Goal: Transaction & Acquisition: Purchase product/service

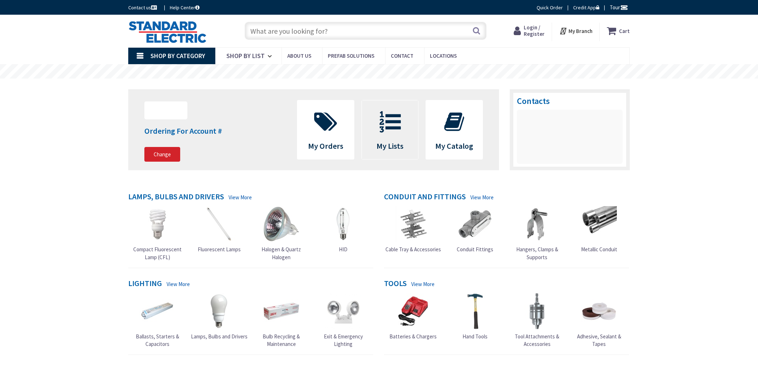
click at [412, 128] on span at bounding box center [390, 122] width 46 height 32
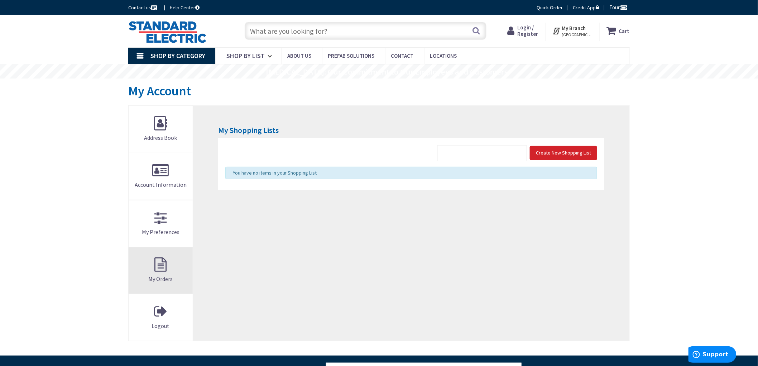
click at [162, 274] on link "My Orders" at bounding box center [161, 270] width 64 height 47
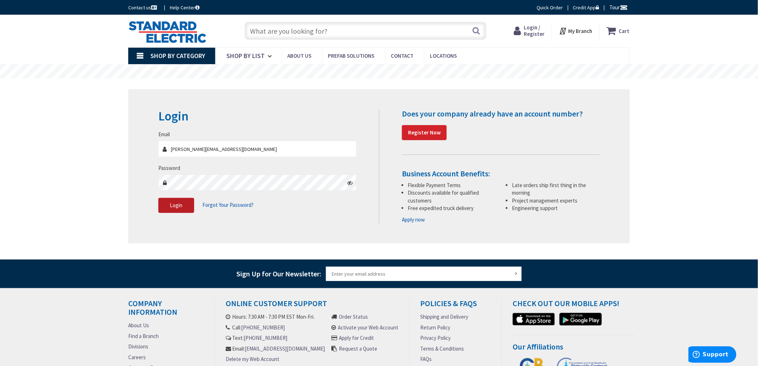
click at [169, 203] on button "Login" at bounding box center [176, 205] width 36 height 15
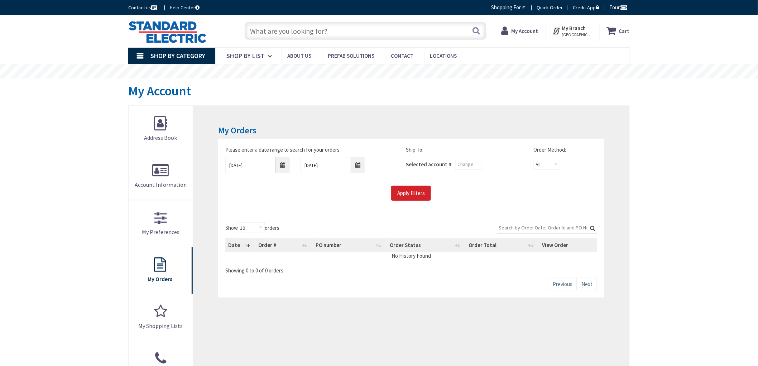
click at [73, 135] on div "Skip to Content Toggle Nav Search Cart My Cart Close" at bounding box center [379, 330] width 758 height 631
drag, startPoint x: 48, startPoint y: 163, endPoint x: 46, endPoint y: 157, distance: 6.7
click at [48, 164] on div "Skip to Content Toggle Nav Search Cart My Cart Close" at bounding box center [379, 330] width 758 height 631
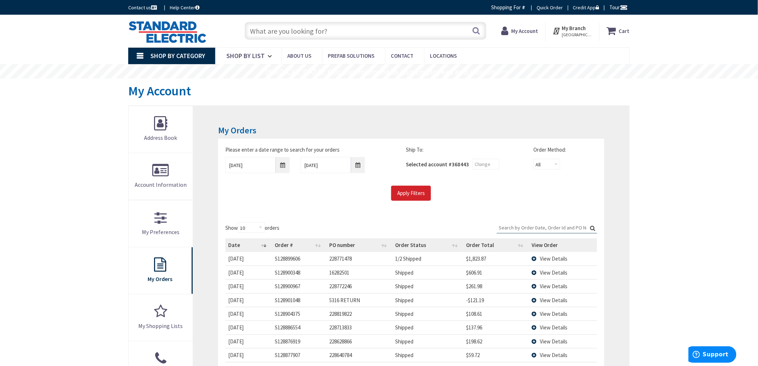
click at [43, 192] on div "Skip to Content Toggle Nav Search Cart My Cart Close" at bounding box center [379, 336] width 758 height 643
click at [44, 188] on div "Skip to Content Toggle Nav Search Cart My Cart Close" at bounding box center [379, 336] width 758 height 643
click at [44, 194] on div "Skip to Content Toggle Nav Search Cart My Cart Close" at bounding box center [379, 336] width 758 height 643
click at [64, 150] on div "Skip to Content Toggle Nav Search Cart My Cart Close" at bounding box center [379, 336] width 758 height 643
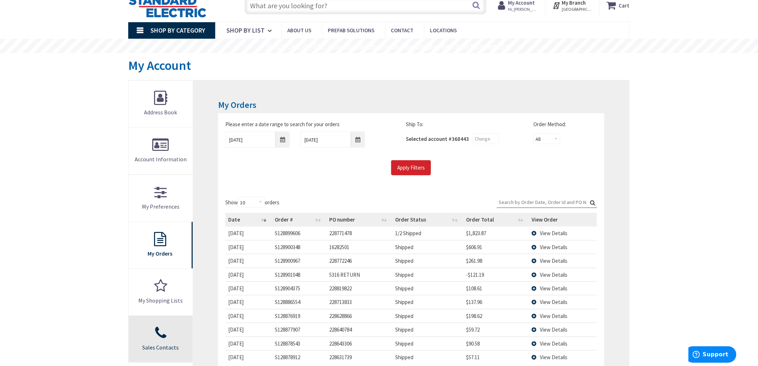
scroll to position [40, 0]
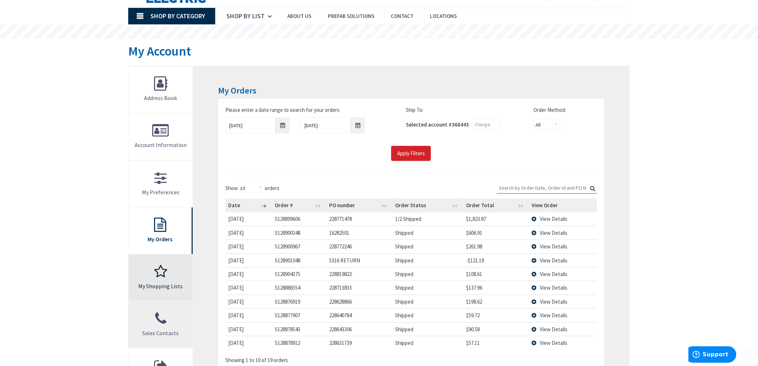
click at [170, 304] on link "Sales Contacts" at bounding box center [161, 324] width 64 height 47
click at [167, 291] on link "My Shopping Lists" at bounding box center [161, 277] width 64 height 47
click at [163, 278] on link "My Shopping Lists" at bounding box center [161, 277] width 64 height 47
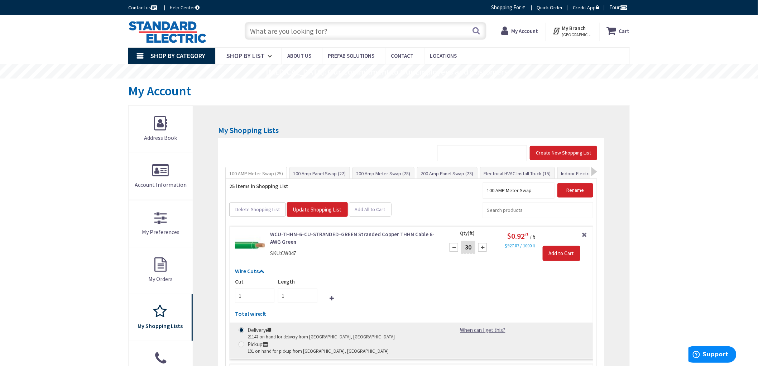
drag, startPoint x: 713, startPoint y: 208, endPoint x: 647, endPoint y: 202, distance: 66.1
drag, startPoint x: 73, startPoint y: 197, endPoint x: 77, endPoint y: 197, distance: 3.9
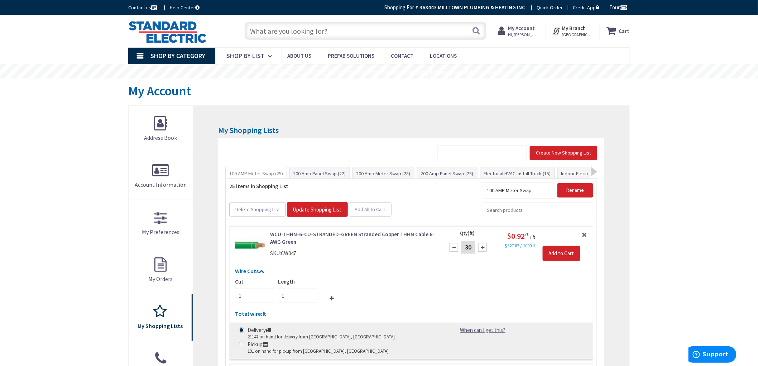
click at [596, 168] on div at bounding box center [594, 171] width 6 height 9
click at [534, 173] on link "Indoor Electrical Kit (35)" at bounding box center [526, 173] width 58 height 13
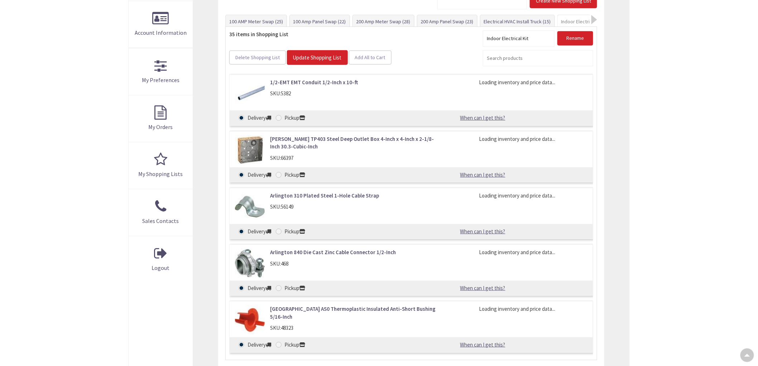
click at [51, 260] on div "Skip to Content Toggle Nav Search Cart My Cart Close" at bounding box center [379, 232] width 758 height 739
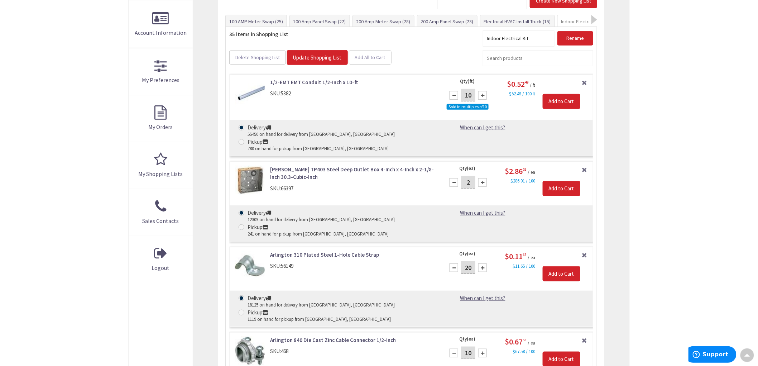
click at [57, 160] on div "Skip to Content Toggle Nav Search Cart My Cart Close" at bounding box center [379, 314] width 758 height 902
click at [62, 169] on div "Skip to Content Toggle Nav Search Cart My Cart Close" at bounding box center [379, 314] width 758 height 902
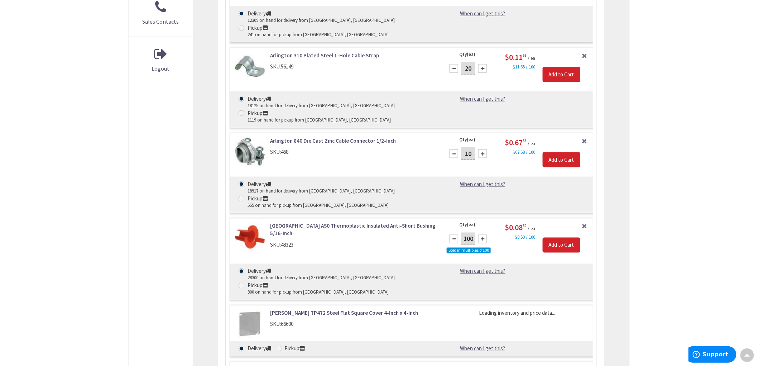
click at [72, 172] on div "Skip to Content Toggle Nav Search Cart My Cart Close" at bounding box center [379, 248] width 758 height 1169
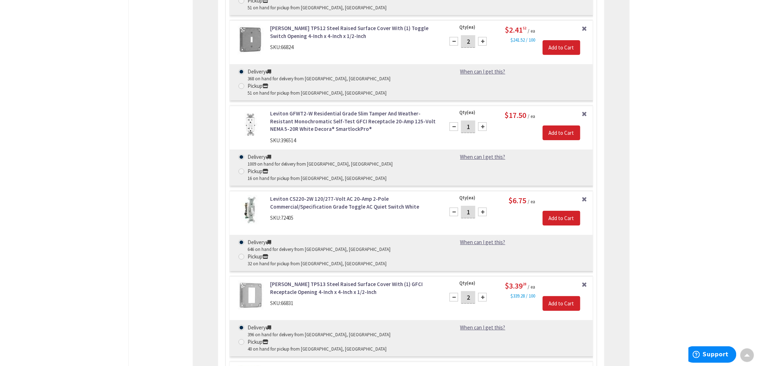
scroll to position [2101, 0]
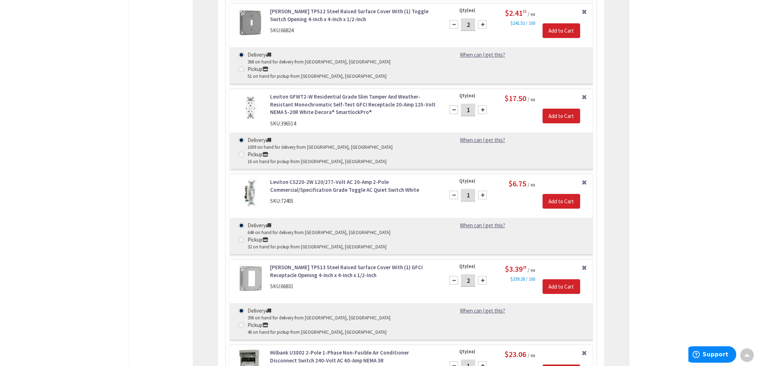
drag, startPoint x: 356, startPoint y: 210, endPoint x: 338, endPoint y: 220, distance: 20.8
drag, startPoint x: 88, startPoint y: 148, endPoint x: 88, endPoint y: 135, distance: 13.6
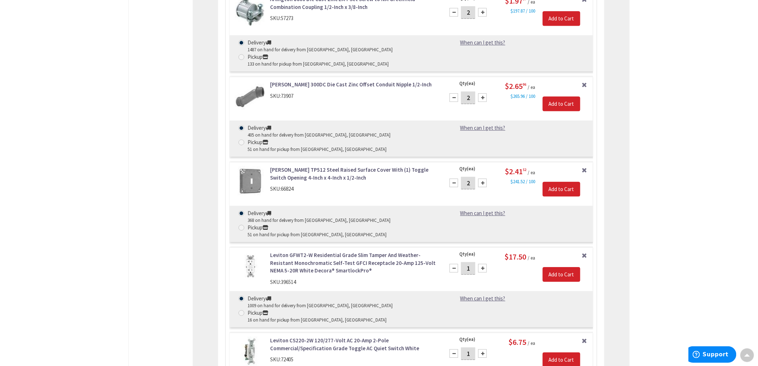
scroll to position [1942, 0]
click at [548, 353] on input "Add to Cart" at bounding box center [562, 360] width 38 height 15
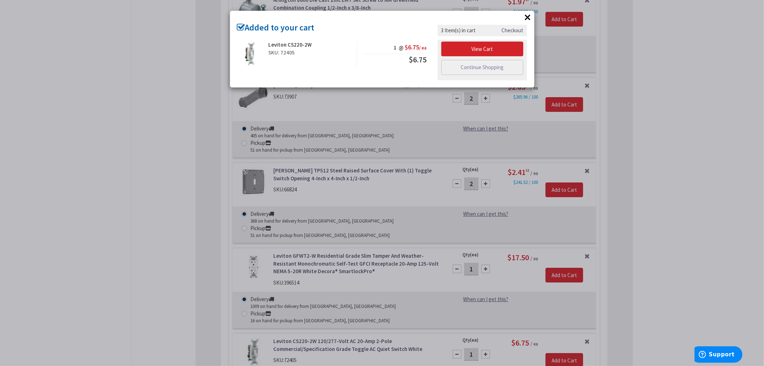
drag, startPoint x: 700, startPoint y: 122, endPoint x: 689, endPoint y: 122, distance: 11.5
click at [700, 123] on div "× Added to your cart Leviton CS220-2W SKU: 72405 1 @ $6.75 / ea $6.75" at bounding box center [382, 183] width 764 height 366
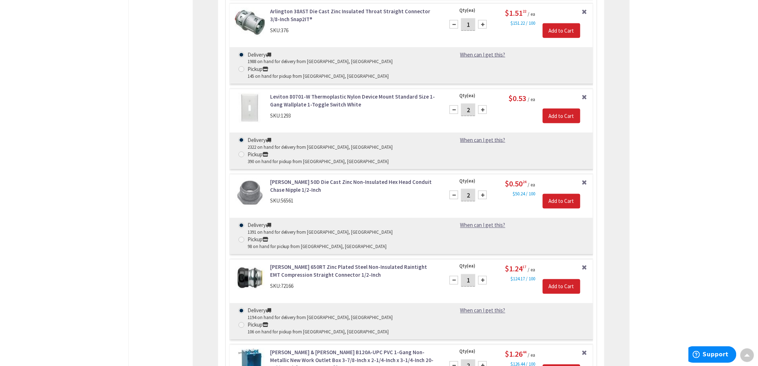
scroll to position [1266, 0]
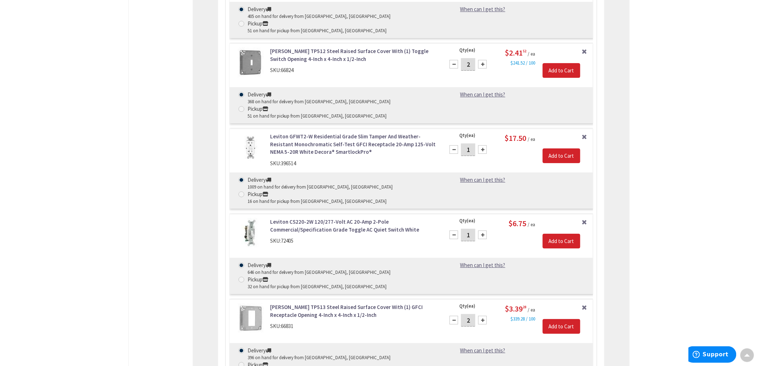
scroll to position [2181, 0]
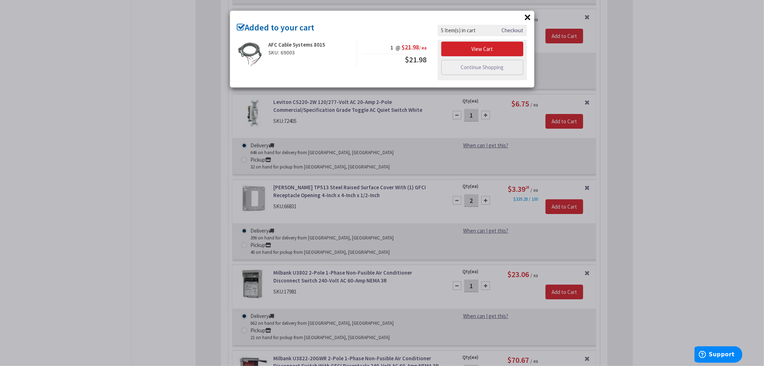
click at [81, 193] on div "× Added to your cart AFC Cable Systems 8015 SKU: 69003 1 @ $21.98 / ea $21.98" at bounding box center [382, 183] width 764 height 366
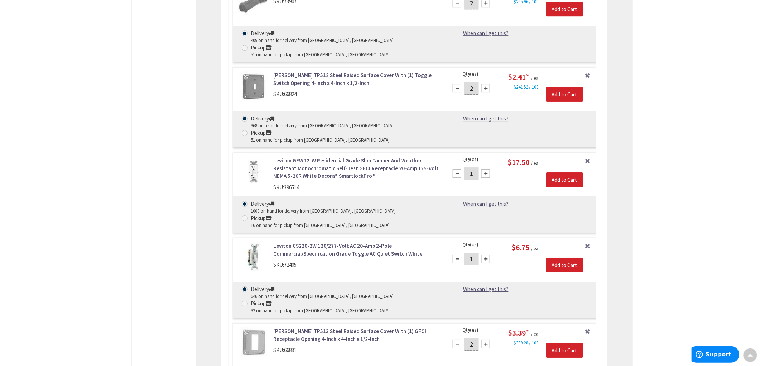
scroll to position [1942, 0]
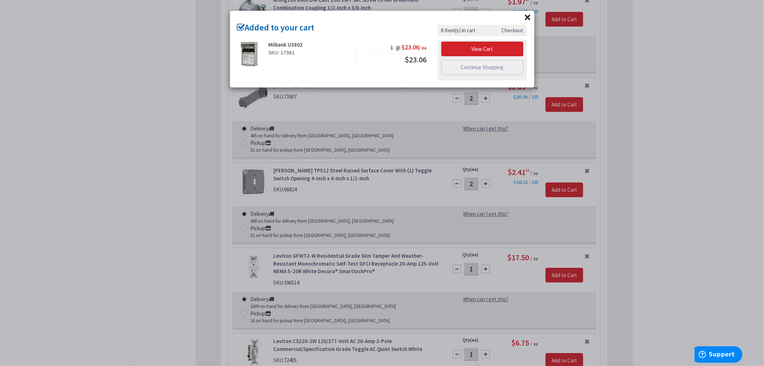
click at [96, 208] on div "× Added to your cart Milbank U3802 SKU: 17981 1 @ $23.06 / ea $23.06" at bounding box center [382, 183] width 764 height 366
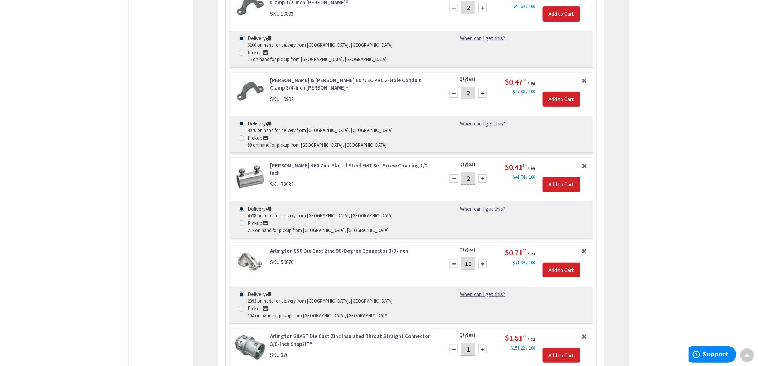
scroll to position [1067, 0]
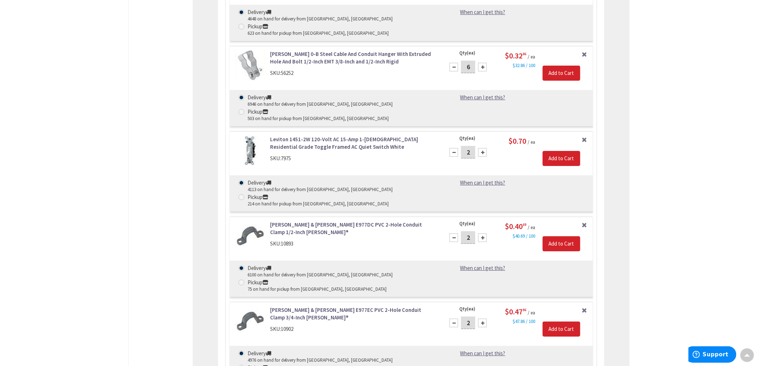
scroll to position [948, 0]
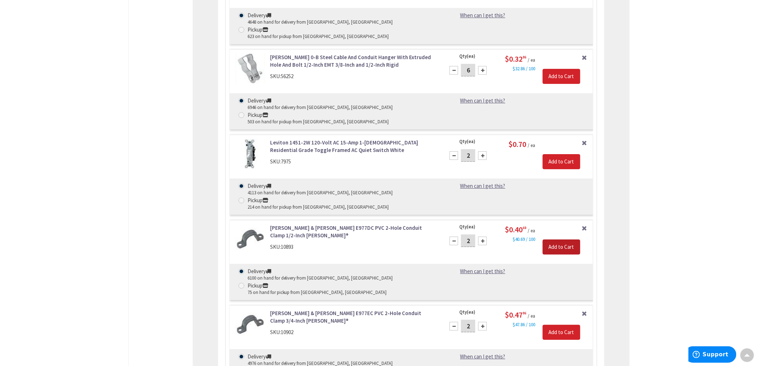
click at [555, 239] on input "Add to Cart" at bounding box center [562, 246] width 38 height 15
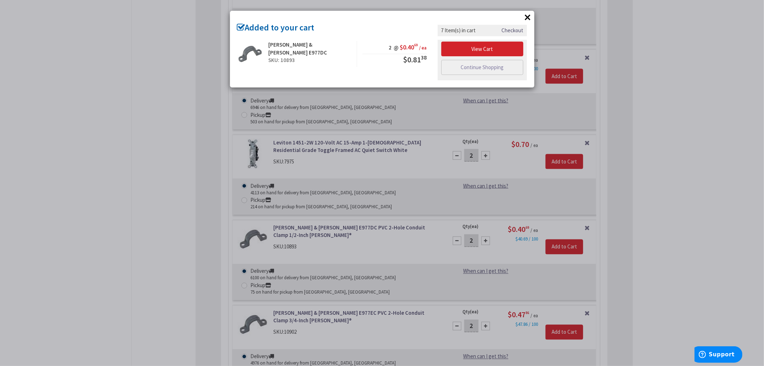
click at [136, 158] on div "× Added to your cart Thomas & Betts E977DC SKU: 10893 2 @ $0.40 69 / ea $0.81 38" at bounding box center [382, 183] width 764 height 366
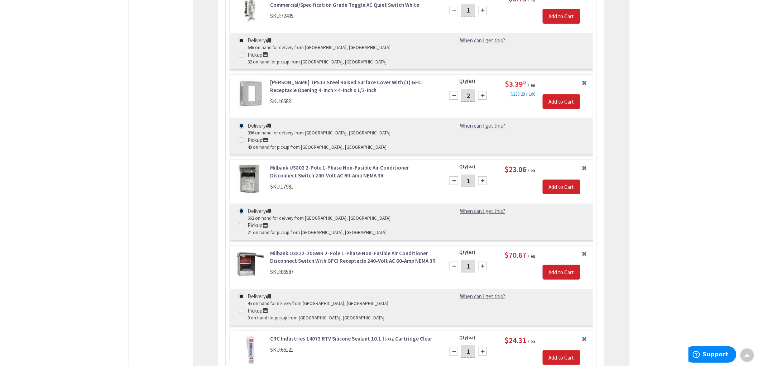
scroll to position [2420, 0]
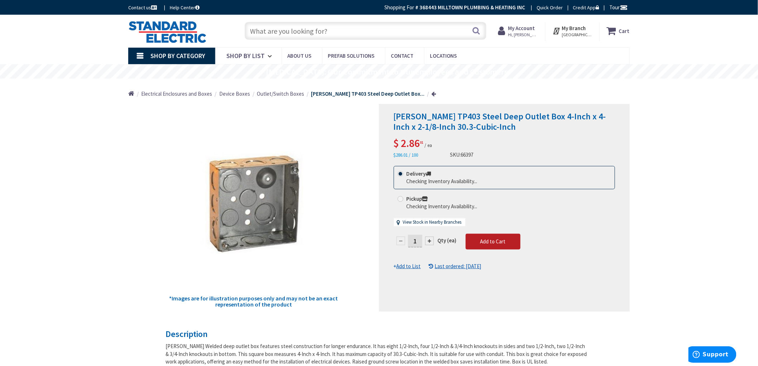
click at [498, 242] on span "Add to Cart" at bounding box center [492, 241] width 25 height 7
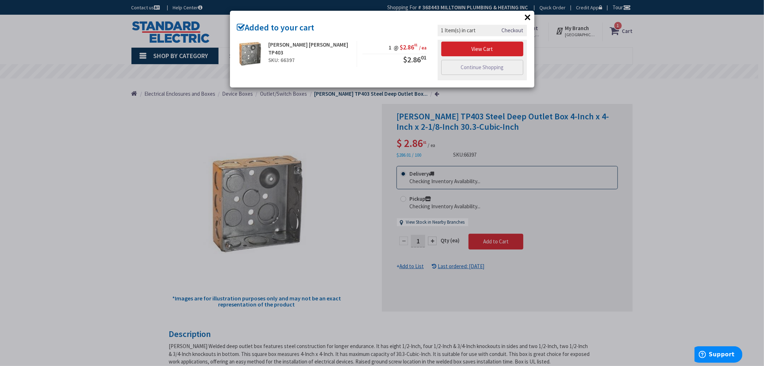
click at [695, 138] on div "× Added to your cart [PERSON_NAME] [PERSON_NAME] TP403 SKU: 66397 1 @ $2.86 01 …" at bounding box center [382, 183] width 764 height 366
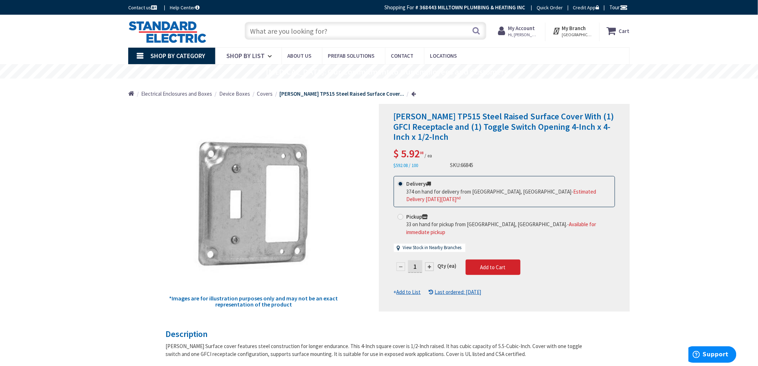
click at [488, 264] on span "Add to Cart" at bounding box center [492, 267] width 25 height 7
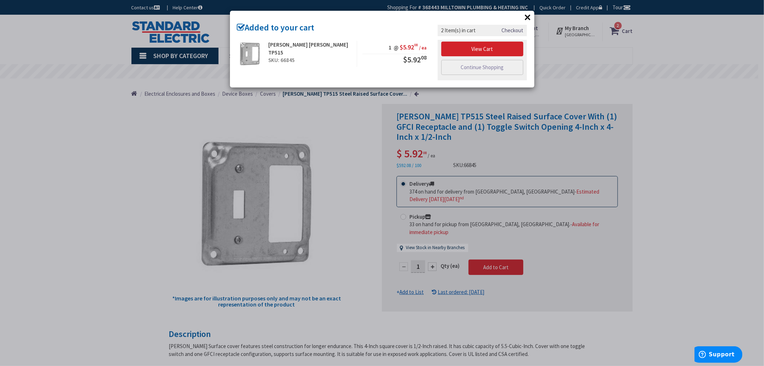
click at [53, 204] on div "× Added to your cart Cooper Crouse-Hinds TP515 SKU: 66845 1 @ $5.92 08 / ea $5.…" at bounding box center [382, 183] width 764 height 366
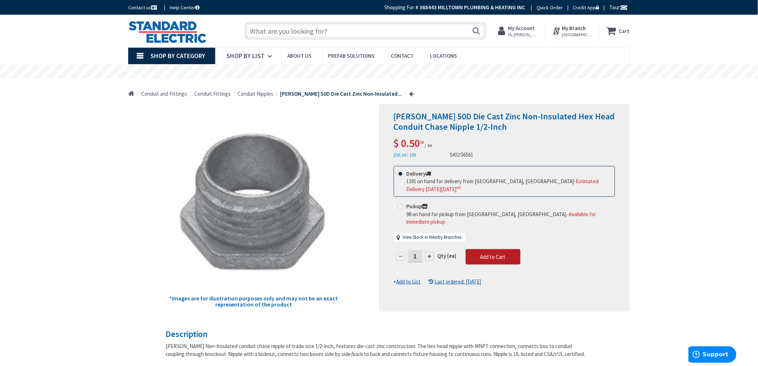
click at [478, 250] on button "Add to Cart" at bounding box center [493, 257] width 55 height 16
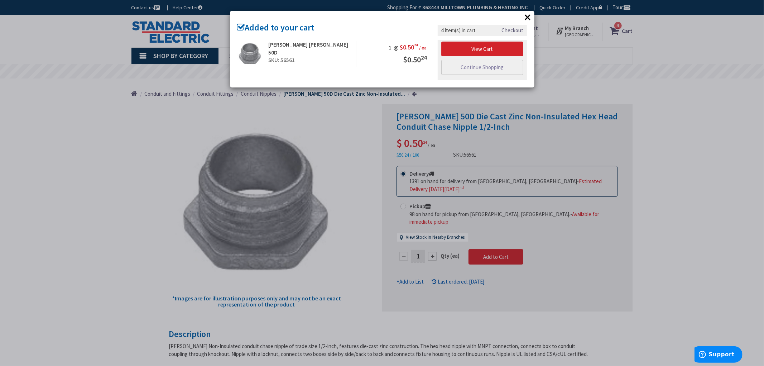
click at [113, 170] on div "× Added to your cart Cooper Crouse-Hinds 50D SKU: 56561 1 @ $0.50 24 / ea $0.50…" at bounding box center [382, 183] width 764 height 366
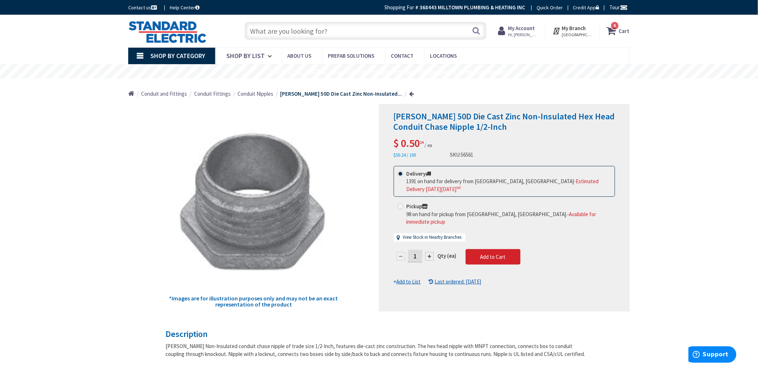
click at [704, 63] on div "Shop By Category Conduit and Fittings Cable Tray & Accessories Cable Trays Cabl…" at bounding box center [379, 55] width 758 height 17
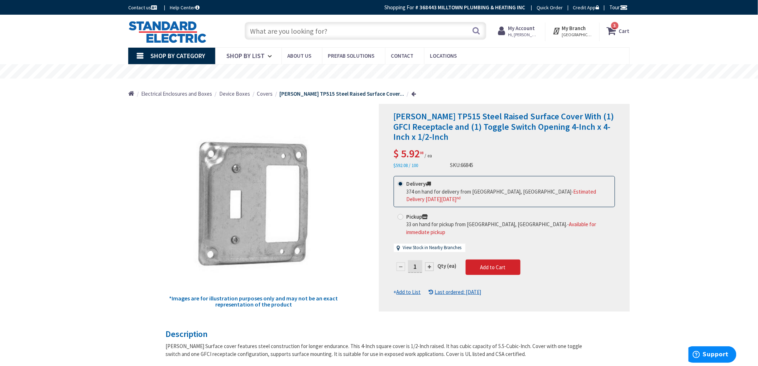
click at [612, 31] on icon at bounding box center [613, 30] width 12 height 13
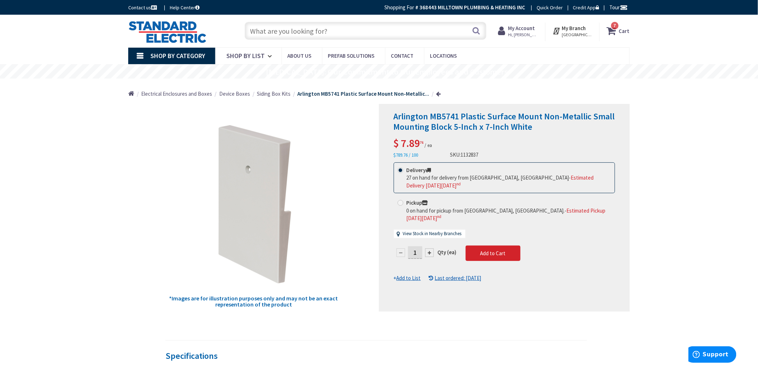
click at [432, 248] on div at bounding box center [429, 252] width 9 height 9
type input "2"
click at [470, 239] on div at bounding box center [504, 207] width 250 height 207
click at [504, 245] on button "Add to Cart" at bounding box center [493, 253] width 55 height 16
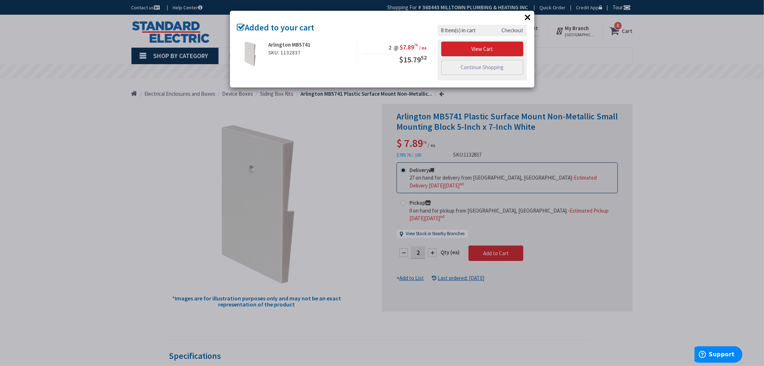
click at [533, 18] on button "×" at bounding box center [527, 17] width 11 height 11
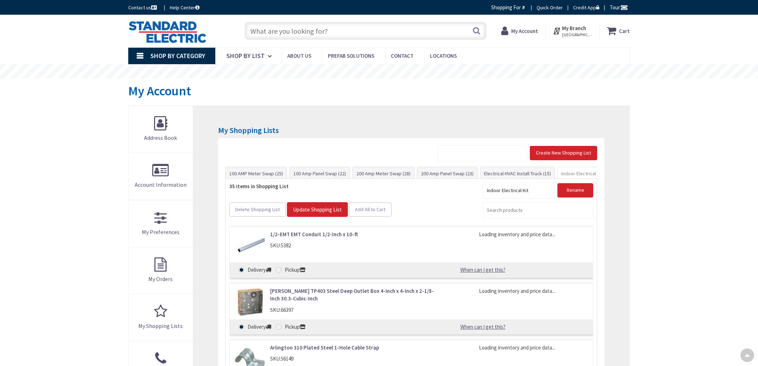
scroll to position [152, 0]
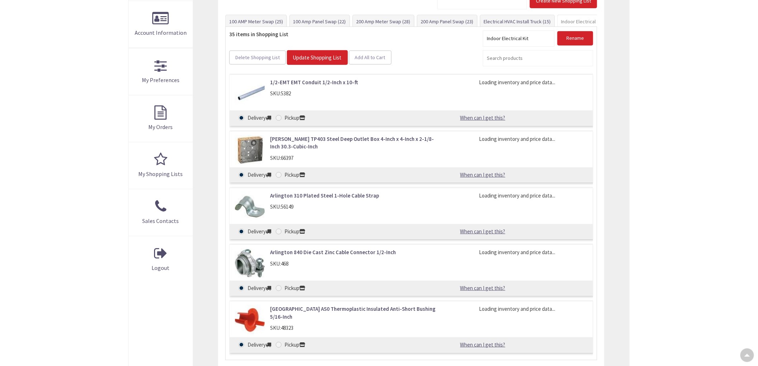
click at [81, 110] on div "Skip to Content Toggle Nav Search Cart My Branch [GEOGRAPHIC_DATA], [GEOGRAPHIC…" at bounding box center [379, 232] width 758 height 739
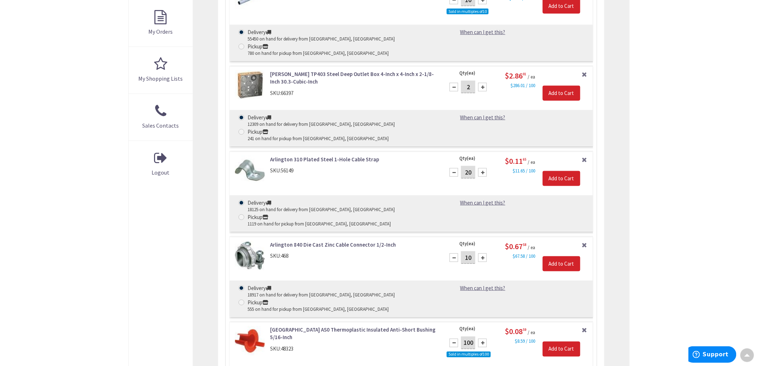
scroll to position [0, 0]
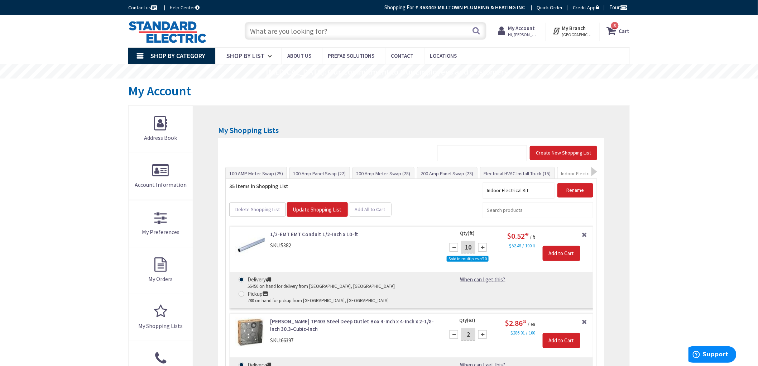
click at [622, 30] on strong "Cart" at bounding box center [624, 30] width 11 height 13
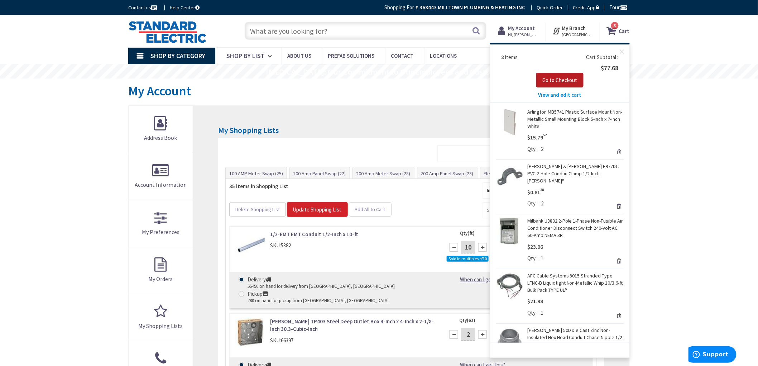
click at [568, 79] on span "Go to Checkout" at bounding box center [559, 80] width 35 height 7
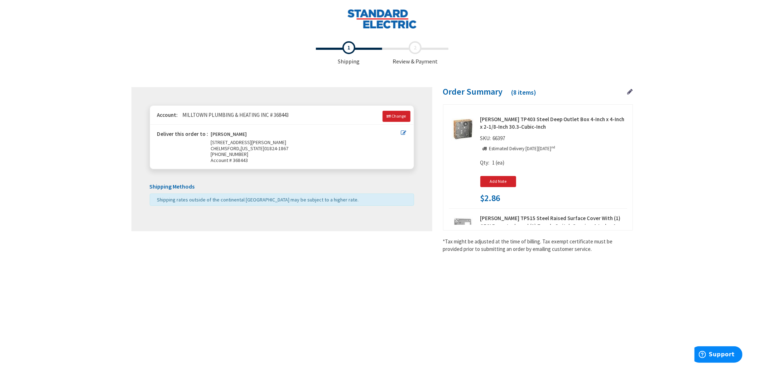
click at [709, 103] on div "Toggle Nav Checkout Shipping Review & Payment Estimated Total $77.68 8 Some ite…" at bounding box center [382, 175] width 764 height 350
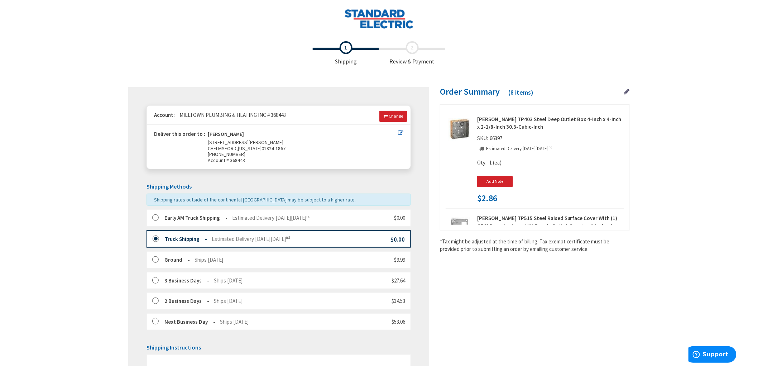
click at [159, 218] on label at bounding box center [157, 217] width 11 height 7
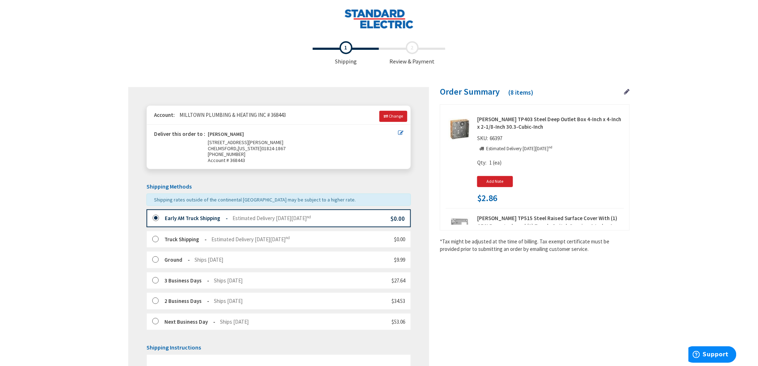
click at [44, 174] on div "Toggle Nav Checkout Shipping Review & Payment Estimated Total $77.68 8 Some ite…" at bounding box center [379, 264] width 758 height 529
click at [42, 170] on div "Toggle Nav Checkout Shipping Review & Payment Estimated Total $77.68 8 Some ite…" at bounding box center [379, 264] width 758 height 529
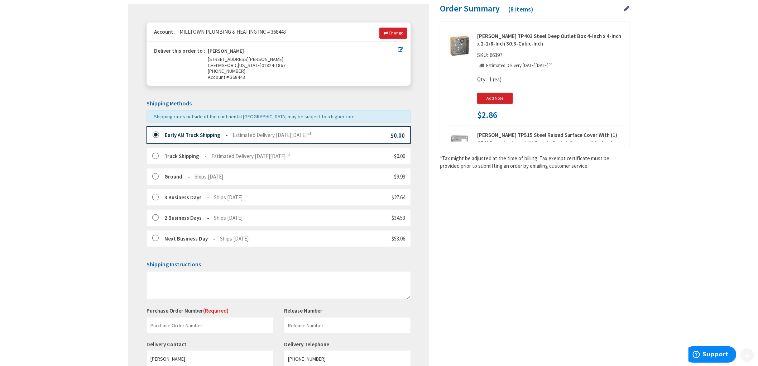
scroll to position [165, 0]
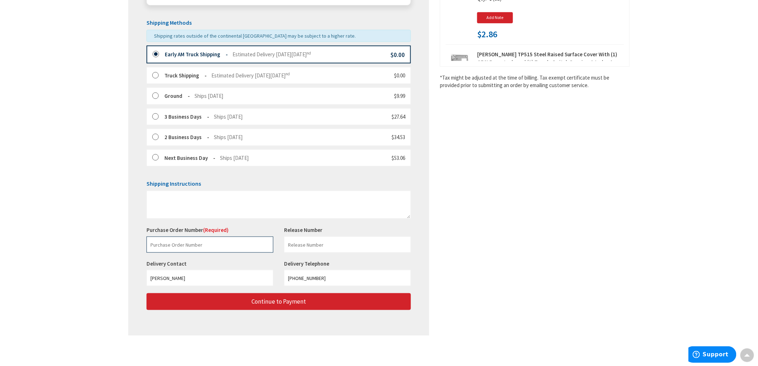
click at [218, 246] on input "text" at bounding box center [209, 244] width 127 height 16
paste input "228816408"
type input "228816408"
click at [352, 243] on input "text" at bounding box center [347, 244] width 127 height 16
click at [563, 149] on div "Shipping Review & Payment Estimated Total $77.68 8 Some items in your order are…" at bounding box center [378, 108] width 501 height 468
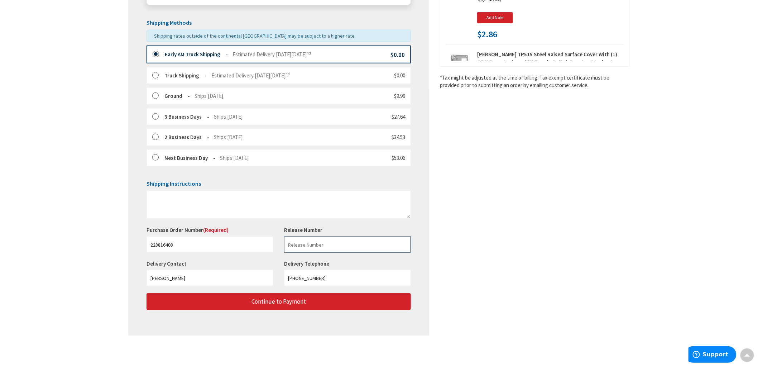
click at [325, 242] on input "text" at bounding box center [347, 244] width 127 height 16
type input "[PERSON_NAME]"
click at [645, 187] on main "Checkout Shipping Review & Payment Estimated Total $77.68 8 Some items in your …" at bounding box center [378, 120] width 537 height 492
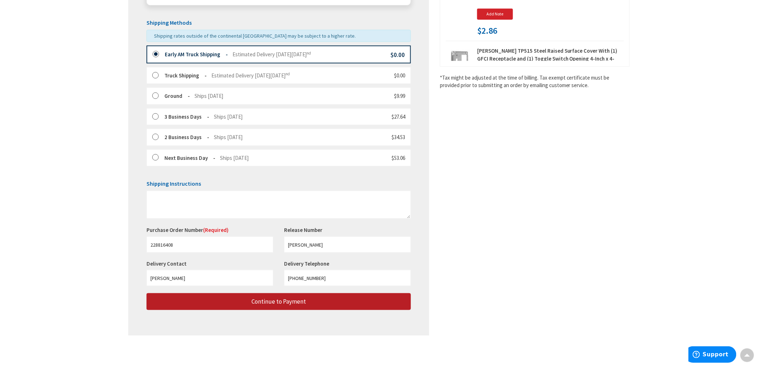
click at [345, 302] on button "Continue to Payment" at bounding box center [278, 301] width 264 height 17
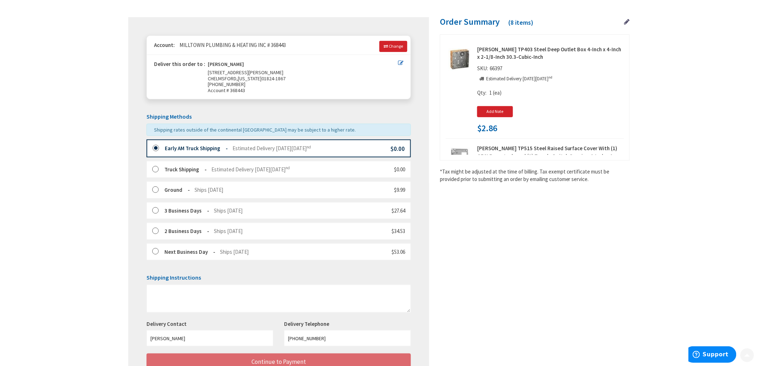
scroll to position [131, 0]
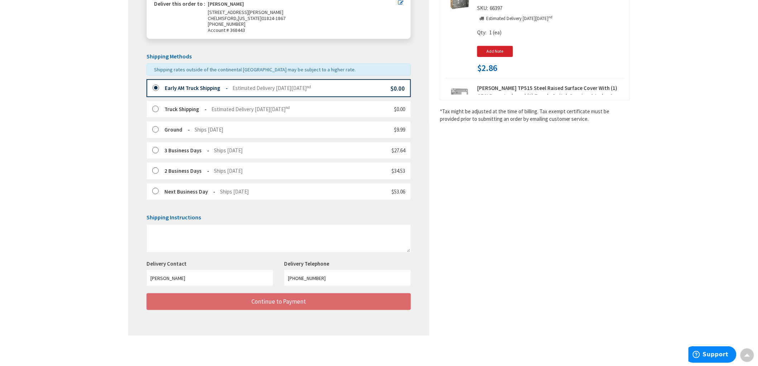
drag, startPoint x: 102, startPoint y: 181, endPoint x: 102, endPoint y: 175, distance: 5.7
click at [102, 176] on div "Toggle Nav Checkout Shipping Review & Payment Estimated Total $77.68 8 Some ite…" at bounding box center [379, 118] width 758 height 496
drag, startPoint x: 83, startPoint y: 164, endPoint x: 83, endPoint y: 159, distance: 5.0
click at [83, 162] on div "Toggle Nav Checkout Shipping Review & Payment Estimated Total $77.68 8 Some ite…" at bounding box center [379, 118] width 758 height 496
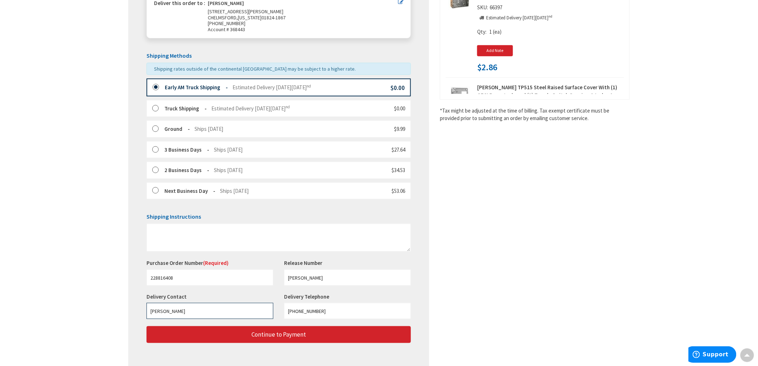
click at [243, 303] on input "[PERSON_NAME]" at bounding box center [209, 311] width 127 height 16
click at [222, 273] on input "228816408" at bounding box center [209, 277] width 127 height 16
drag, startPoint x: 324, startPoint y: 278, endPoint x: 230, endPoint y: 272, distance: 95.1
click at [230, 273] on div "Purchase Order Number (Required) 228816408 This is a required field. Release Nu…" at bounding box center [278, 276] width 275 height 34
type input "Send to Warehouse"
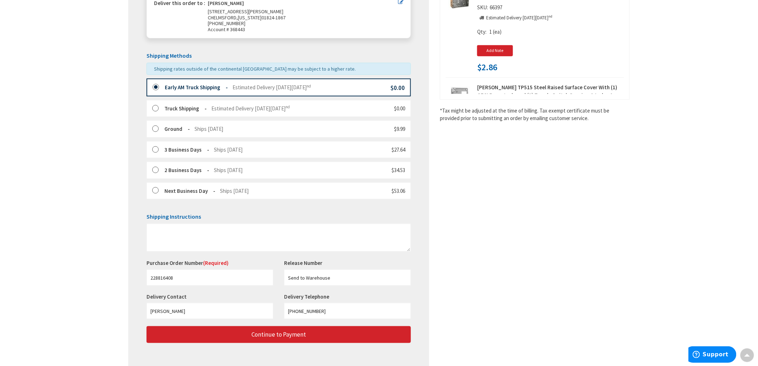
click at [32, 215] on div "Toggle Nav Checkout Shipping Review & Payment Estimated Total $77.68 8 Some ite…" at bounding box center [379, 133] width 758 height 529
drag, startPoint x: 441, startPoint y: 291, endPoint x: 446, endPoint y: 291, distance: 5.0
click at [442, 291] on div "Shipping Review & Payment Estimated Total $77.68 8 Some items in your order are…" at bounding box center [378, 141] width 501 height 468
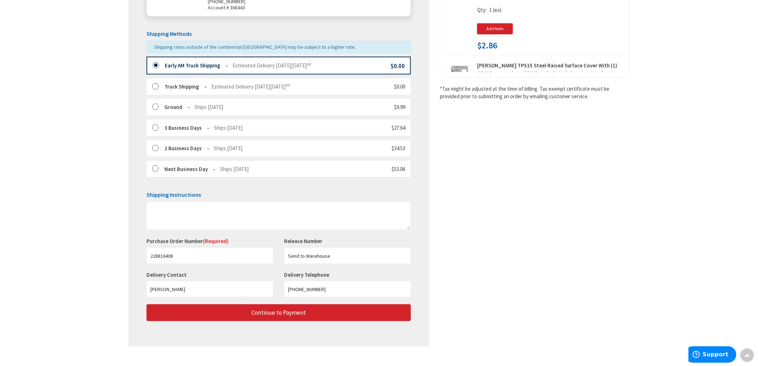
scroll to position [165, 0]
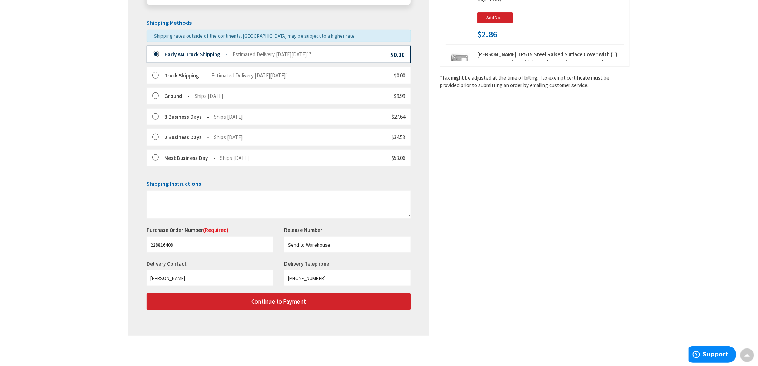
click at [66, 239] on div "Toggle Nav Checkout Shipping Review & Payment Estimated Total $77.68 8 Some ite…" at bounding box center [379, 100] width 758 height 529
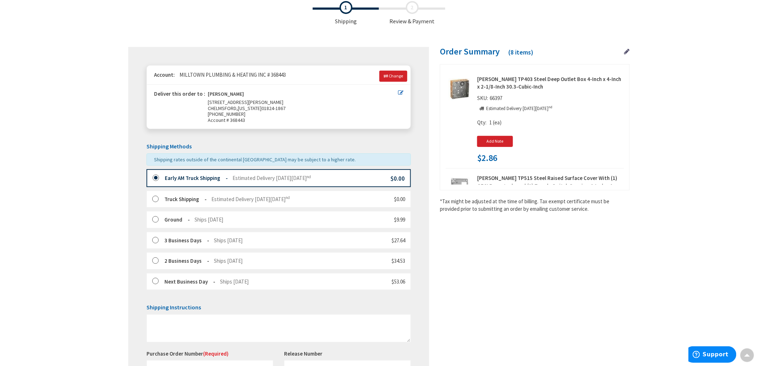
scroll to position [0, 0]
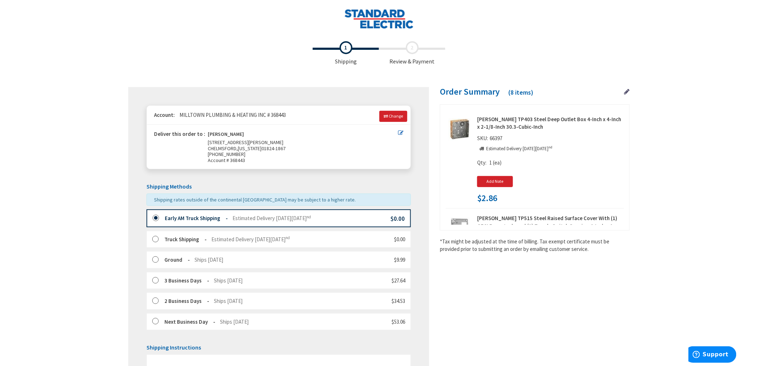
click at [95, 144] on div "Toggle Nav Checkout Shipping Review & Payment Estimated Total $77.68 8 Some ite…" at bounding box center [379, 264] width 758 height 529
click at [100, 155] on div "Toggle Nav Checkout Shipping Review & Payment Estimated Total $77.68 8 Some ite…" at bounding box center [379, 264] width 758 height 529
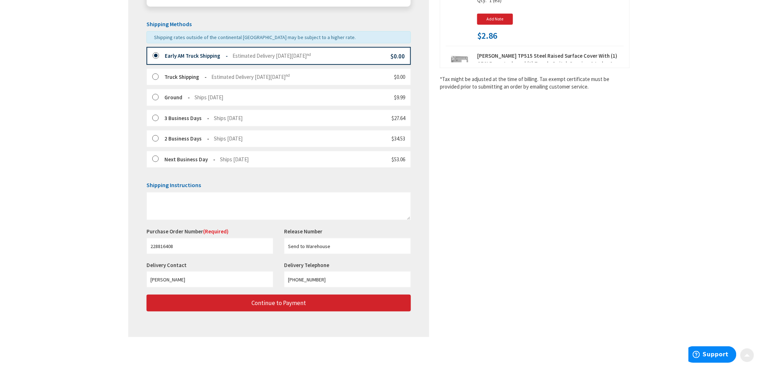
scroll to position [165, 0]
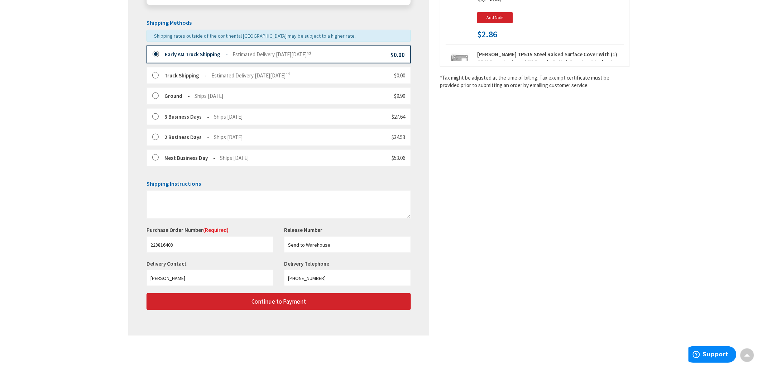
click at [92, 124] on div "Toggle Nav Checkout Shipping Review & Payment Estimated Total $77.68 8 Some ite…" at bounding box center [379, 100] width 758 height 529
click at [95, 124] on div "Toggle Nav Checkout Shipping Review & Payment Estimated Total $77.68 8 Some ite…" at bounding box center [379, 100] width 758 height 529
drag, startPoint x: 701, startPoint y: 209, endPoint x: 696, endPoint y: 212, distance: 5.8
click at [699, 213] on div "Toggle Nav Checkout Shipping Review & Payment Estimated Total $77.68 8 Some ite…" at bounding box center [379, 100] width 758 height 529
click at [677, 208] on div "Toggle Nav Checkout Shipping Review & Payment Estimated Total $77.68 8 Some ite…" at bounding box center [379, 100] width 758 height 529
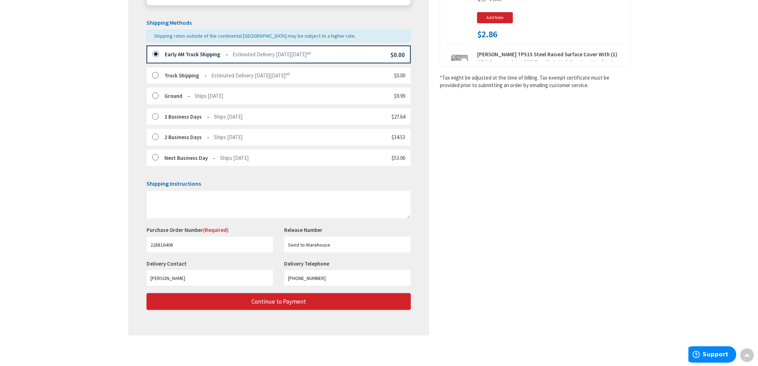
click at [620, 162] on div "Shipping Review & Payment Estimated Total $77.68 8 Some items in your order are…" at bounding box center [378, 108] width 501 height 468
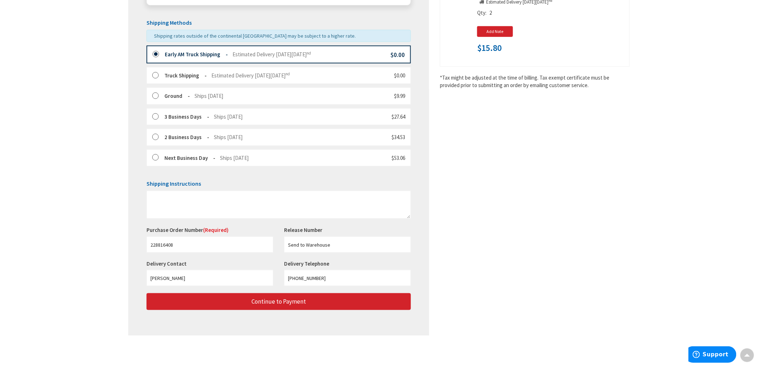
click at [66, 156] on div "Toggle Nav Checkout Shipping Review & Payment Estimated Total $77.68 8 Some ite…" at bounding box center [379, 100] width 758 height 529
drag, startPoint x: 665, startPoint y: 228, endPoint x: 346, endPoint y: 301, distance: 326.9
click at [664, 228] on div "Toggle Nav Checkout Shipping Review & Payment Estimated Total $77.68 8 Some ite…" at bounding box center [379, 100] width 758 height 529
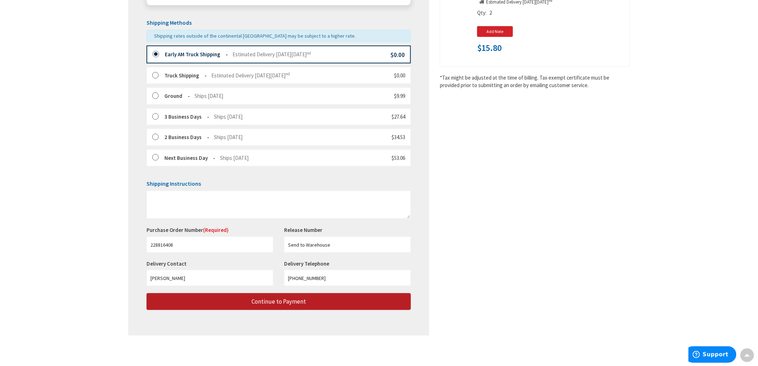
click at [332, 303] on button "Continue to Payment" at bounding box center [278, 301] width 264 height 17
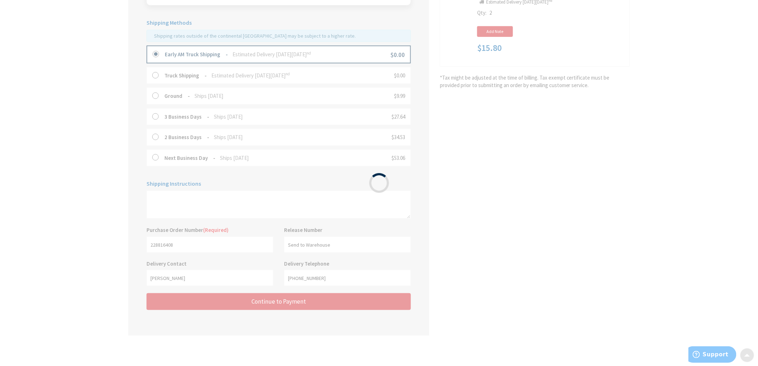
click at [37, 156] on div "Please wait..." at bounding box center [379, 183] width 758 height 366
click at [38, 156] on div "Please wait..." at bounding box center [379, 183] width 758 height 366
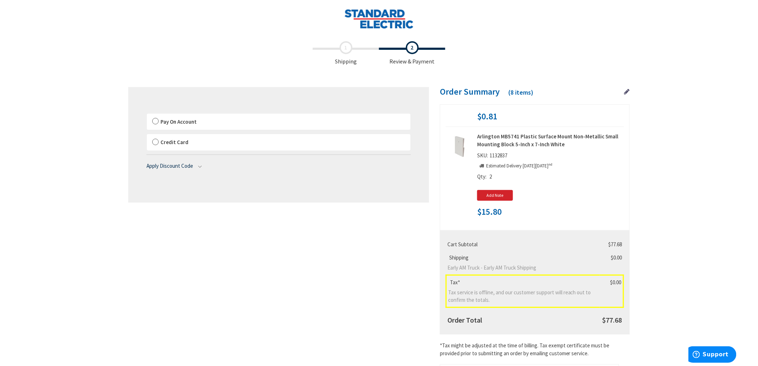
click at [160, 115] on label "Pay On Account" at bounding box center [279, 122] width 264 height 16
click at [147, 115] on input "Pay On Account" at bounding box center [147, 115] width 0 height 0
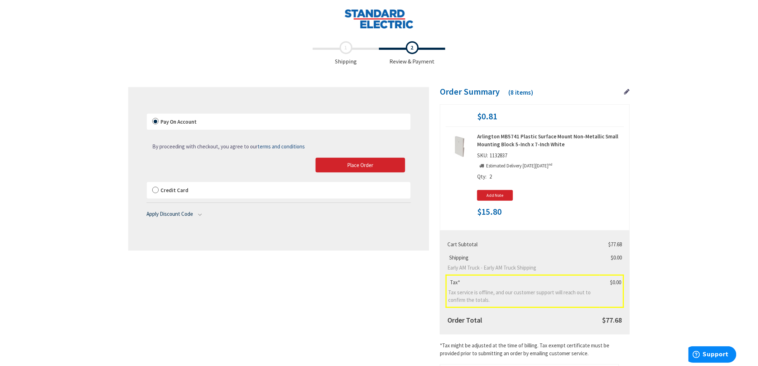
drag, startPoint x: 710, startPoint y: 147, endPoint x: 710, endPoint y: 140, distance: 6.8
click at [711, 143] on div "Toggle Nav Checkout Shipping Review & Payment Estimated Total $77.68 8 Some ite…" at bounding box center [379, 235] width 758 height 471
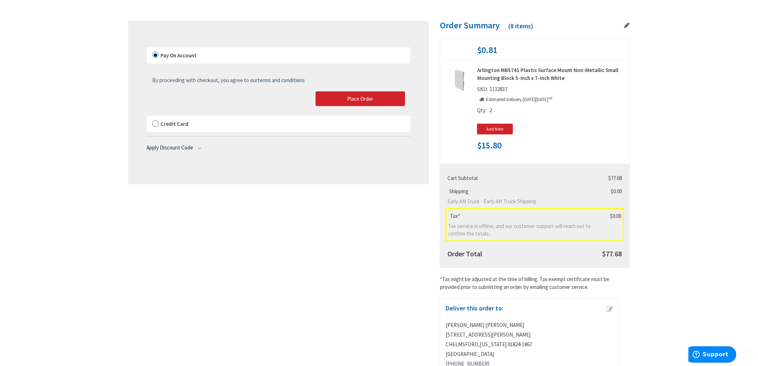
scroll to position [106, 0]
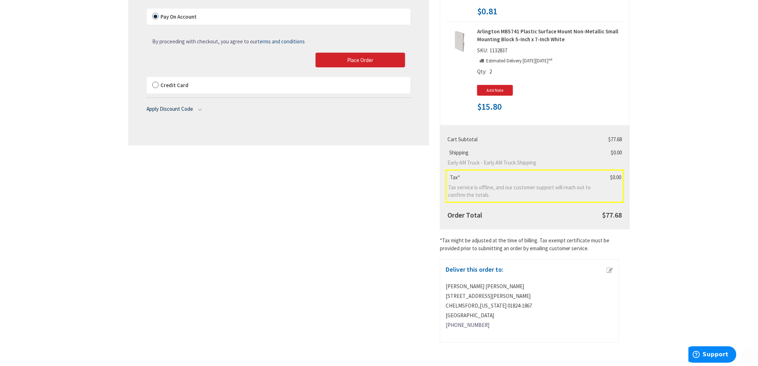
click at [637, 156] on main "Checkout Shipping Review & Payment Estimated Total $77.68 8 Some items in your …" at bounding box center [378, 149] width 537 height 433
click at [614, 212] on span "$77.68" at bounding box center [612, 214] width 20 height 9
click at [614, 211] on span "$77.68" at bounding box center [612, 214] width 20 height 9
copy span "77.68"
click at [297, 239] on div "Shipping Review & Payment Estimated Total $77.68 8 Some items in your order are…" at bounding box center [378, 137] width 501 height 409
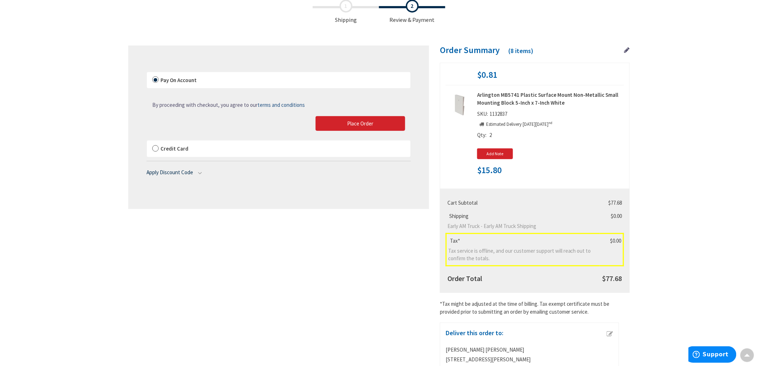
scroll to position [0, 0]
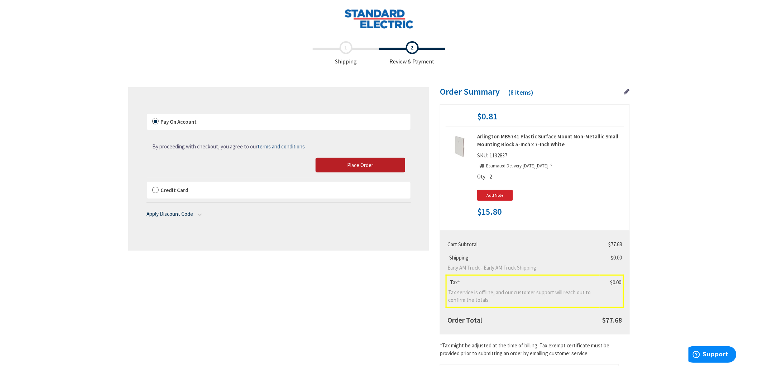
click at [352, 169] on button "Place Order" at bounding box center [360, 165] width 90 height 15
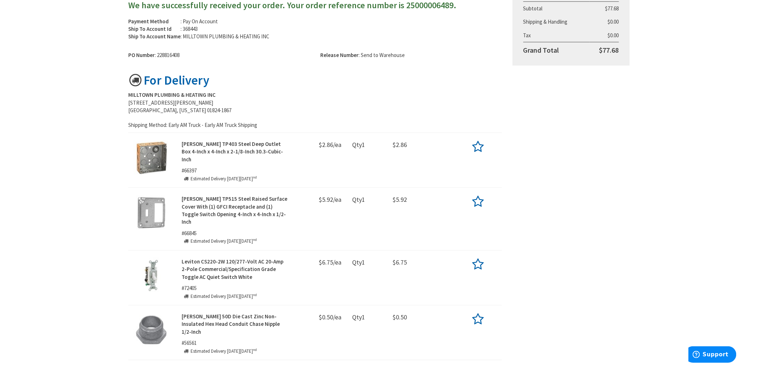
scroll to position [239, 0]
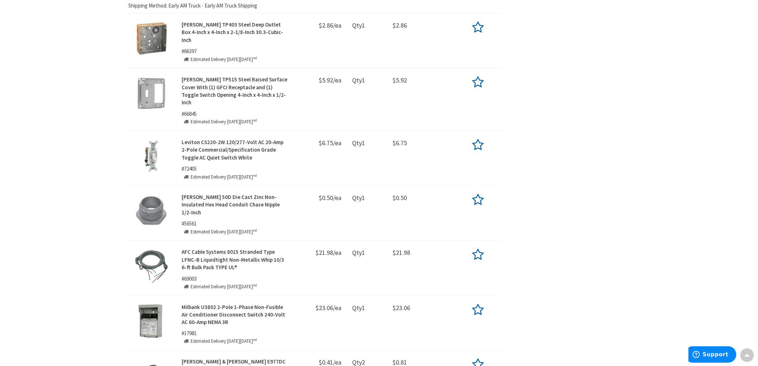
drag, startPoint x: 524, startPoint y: 233, endPoint x: 527, endPoint y: 237, distance: 4.9
click at [526, 237] on div "Thank you for your order! We have successfully received your order. Your order …" at bounding box center [379, 161] width 512 height 612
